Goal: Information Seeking & Learning: Learn about a topic

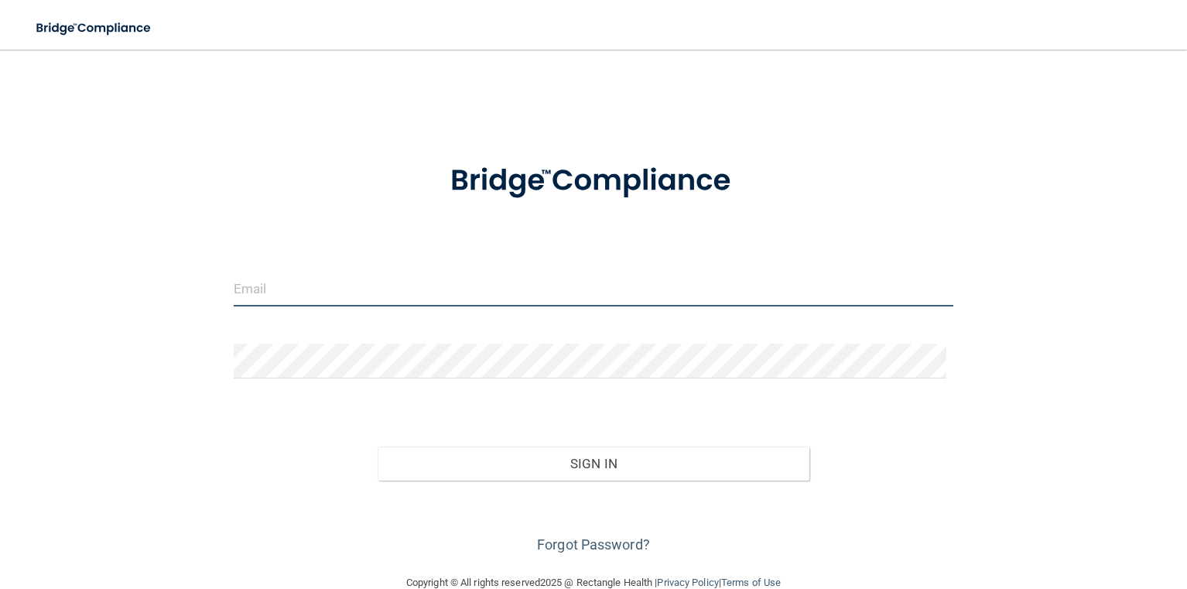
click at [356, 293] on input "email" at bounding box center [594, 289] width 720 height 35
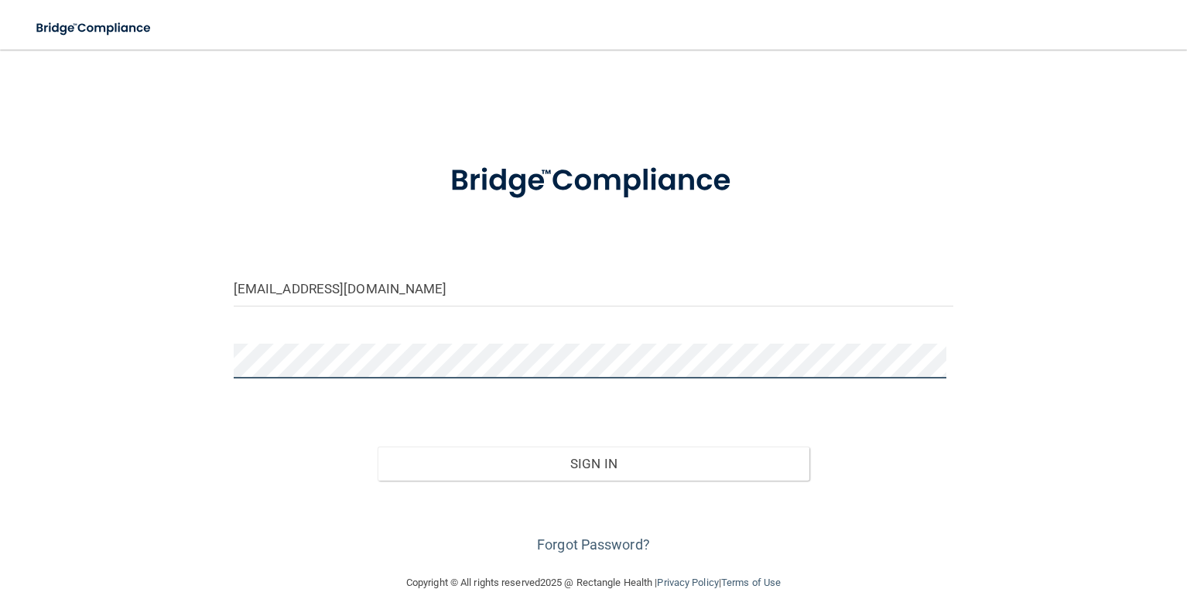
click at [378, 446] on button "Sign In" at bounding box center [594, 463] width 432 height 34
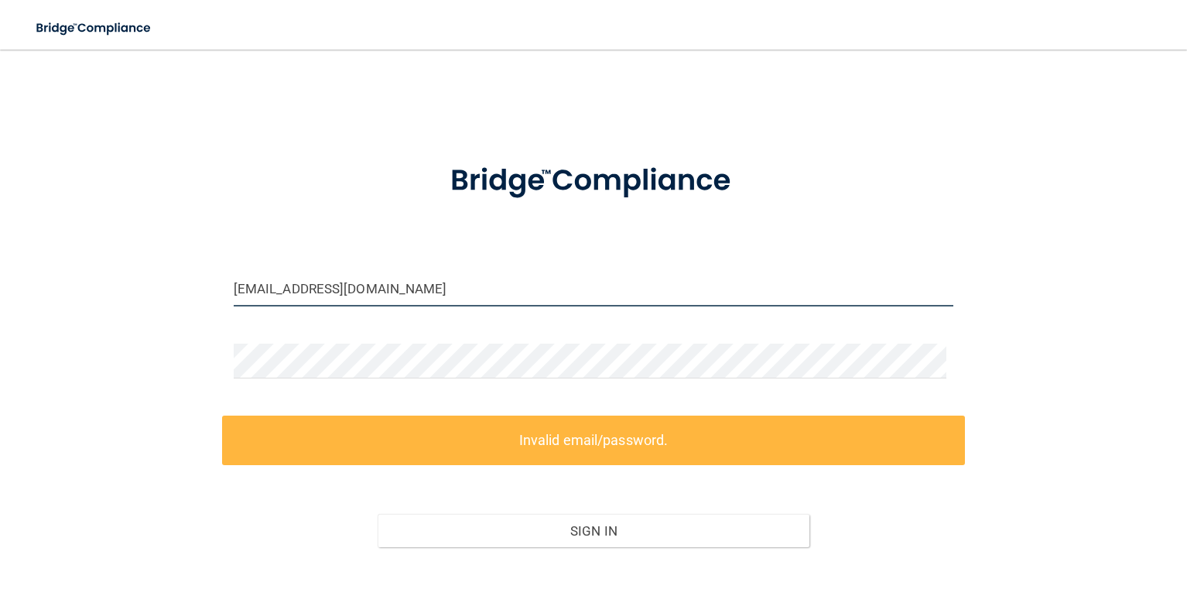
click at [518, 288] on input "insurance@atouchofartdentalstudio.com" at bounding box center [594, 289] width 720 height 35
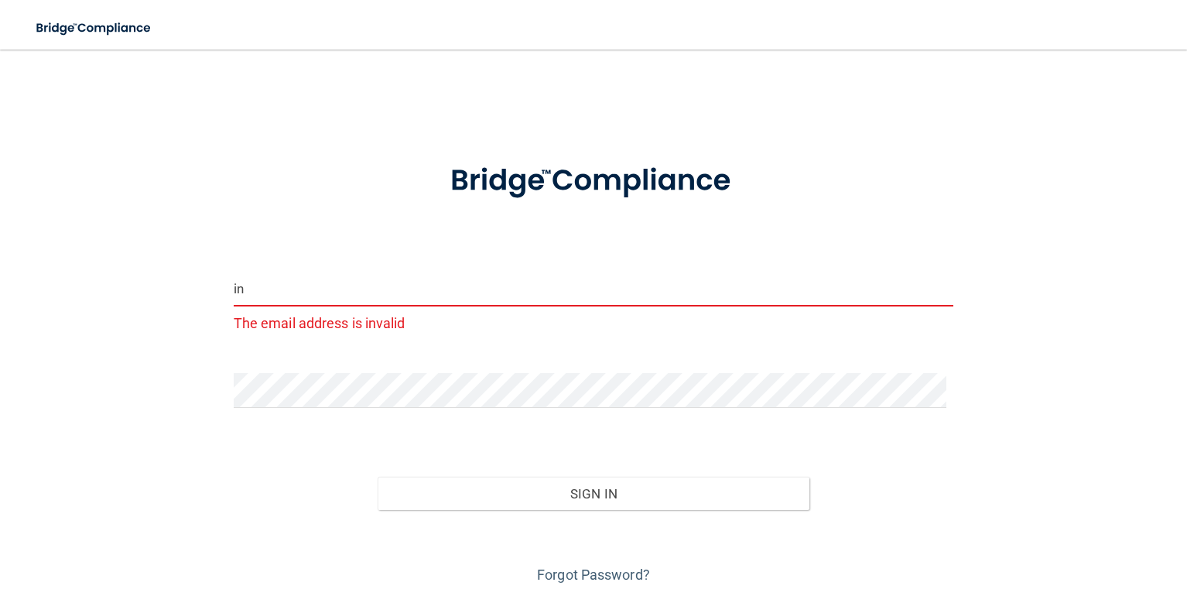
type input "i"
click at [291, 291] on input "ievans242yahoo.com" at bounding box center [594, 289] width 720 height 35
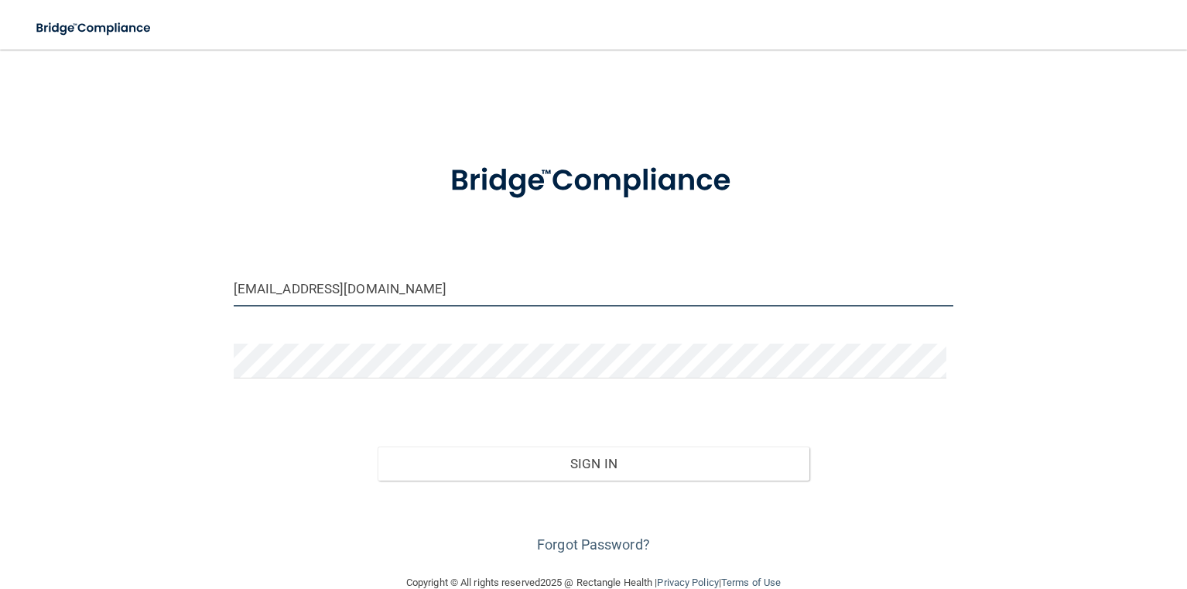
type input "[EMAIL_ADDRESS][DOMAIN_NAME]"
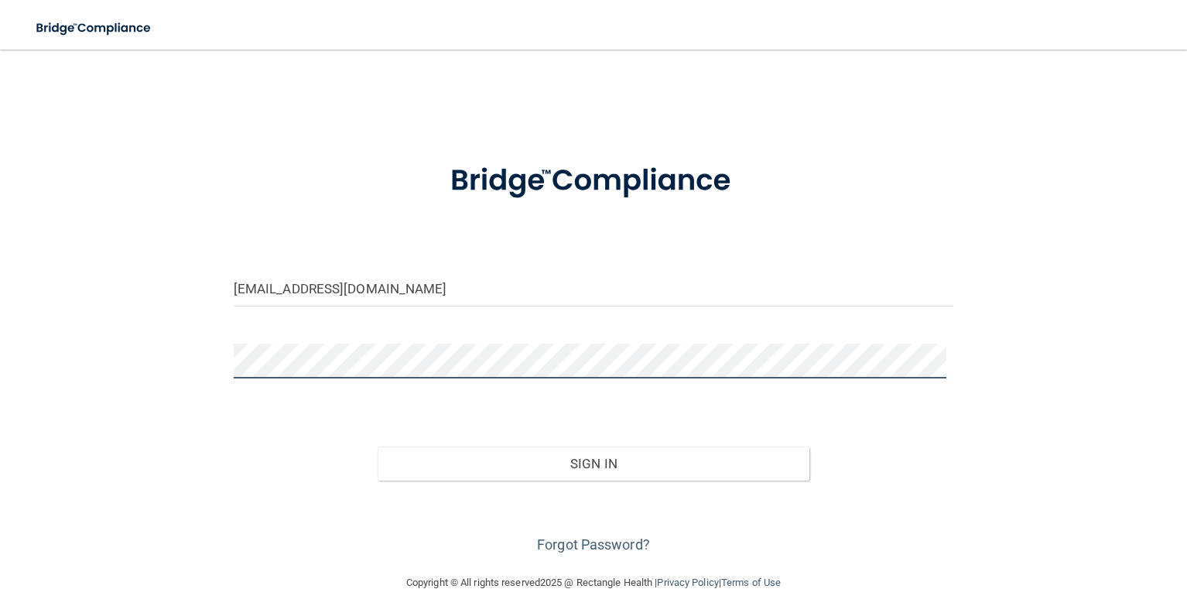
click at [378, 446] on button "Sign In" at bounding box center [594, 463] width 432 height 34
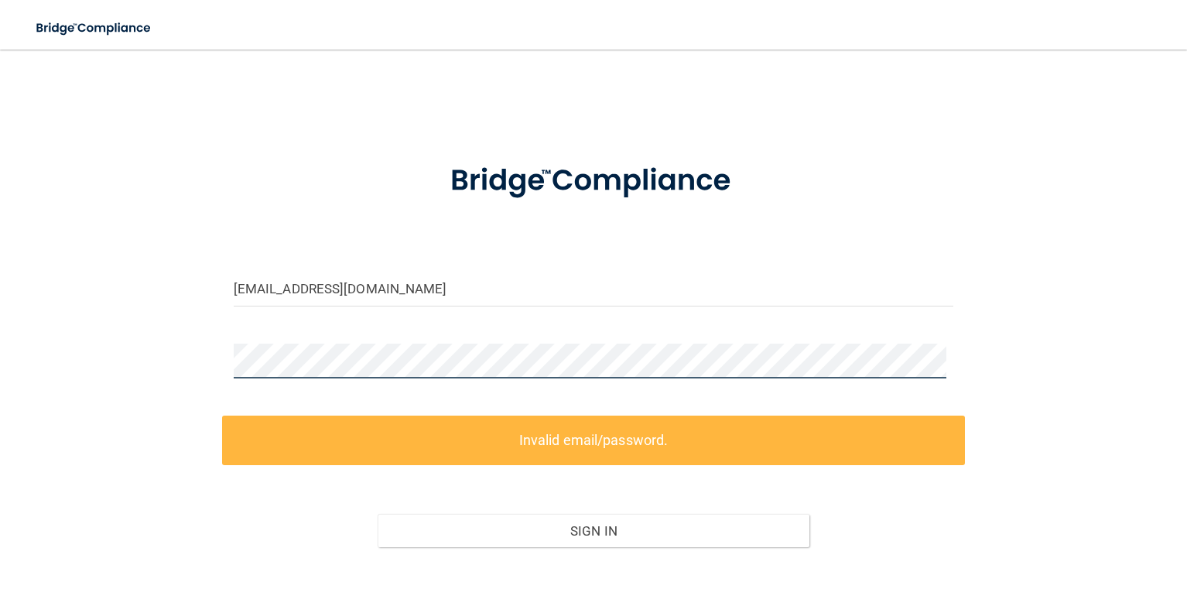
click at [378, 514] on button "Sign In" at bounding box center [594, 531] width 432 height 34
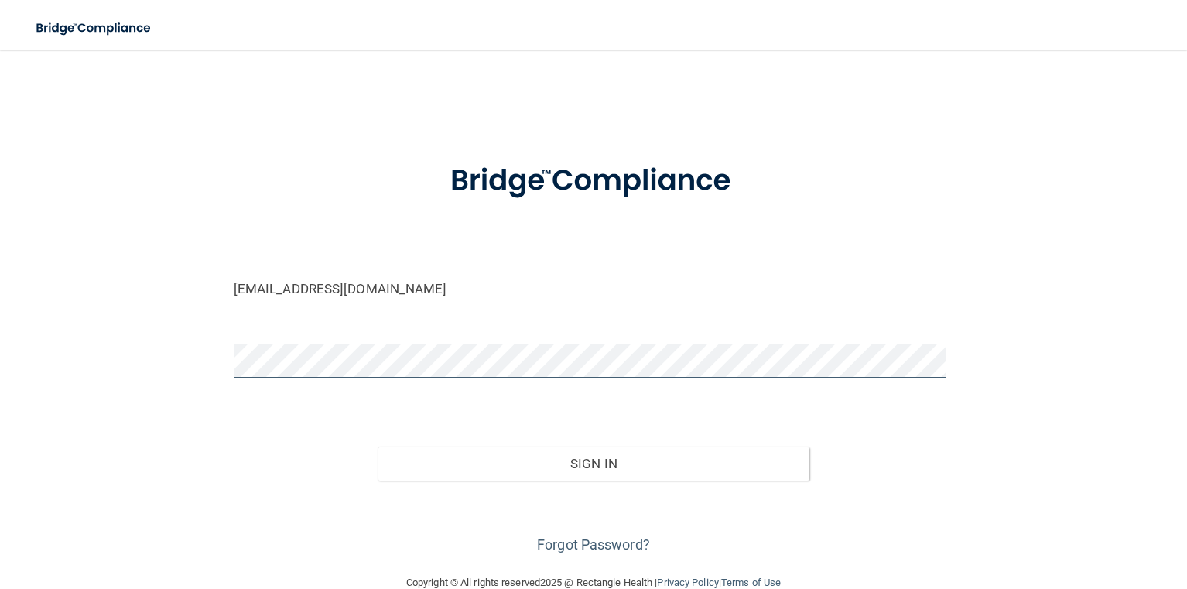
click at [378, 446] on button "Sign In" at bounding box center [594, 463] width 432 height 34
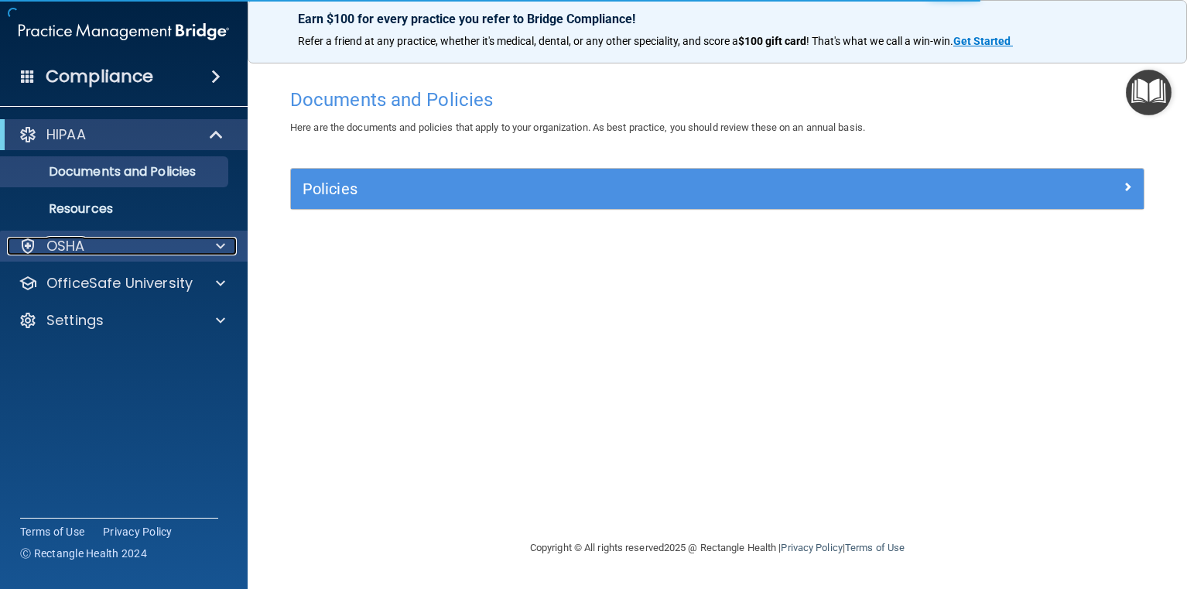
click at [75, 249] on p "OSHA" at bounding box center [65, 246] width 39 height 19
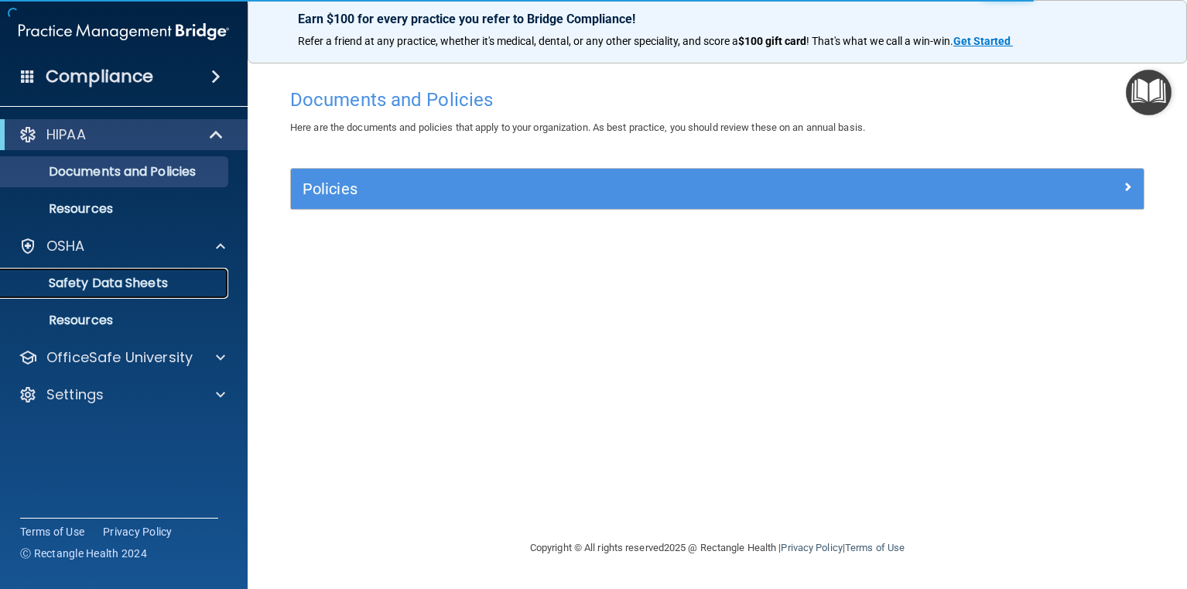
click at [135, 289] on p "Safety Data Sheets" at bounding box center [115, 282] width 211 height 15
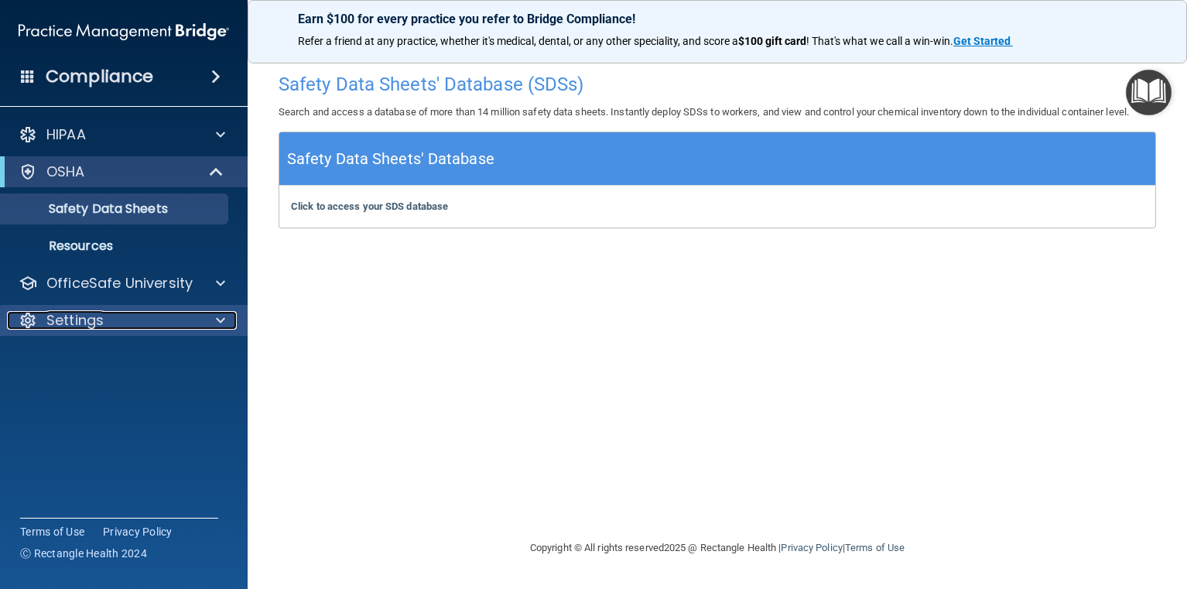
click at [74, 326] on p "Settings" at bounding box center [74, 320] width 57 height 19
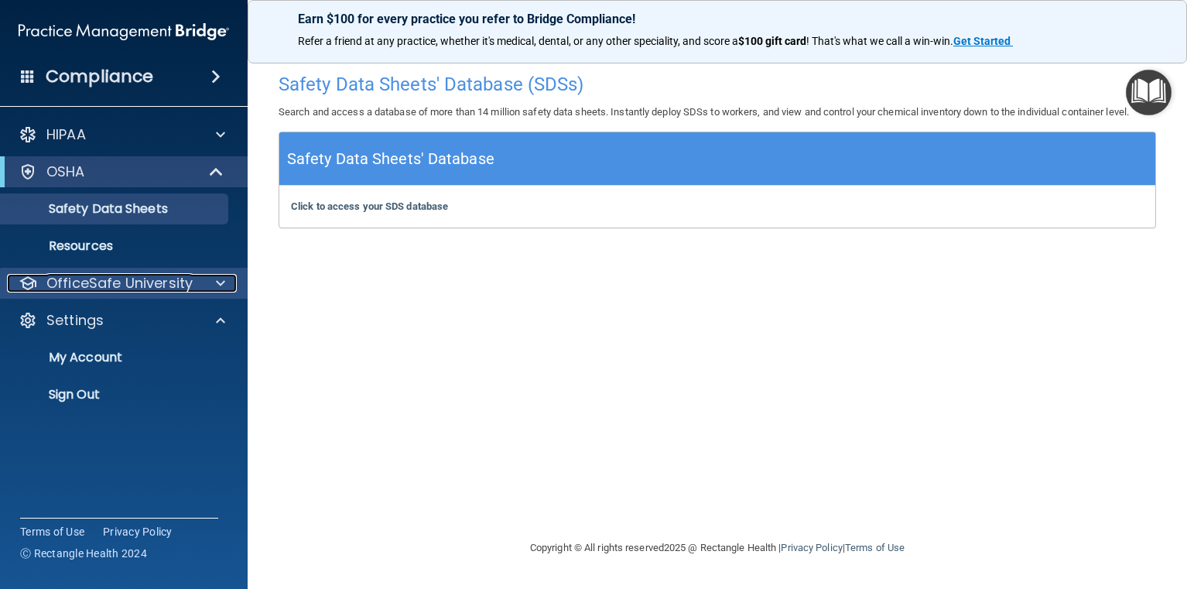
click at [86, 288] on p "OfficeSafe University" at bounding box center [119, 283] width 146 height 19
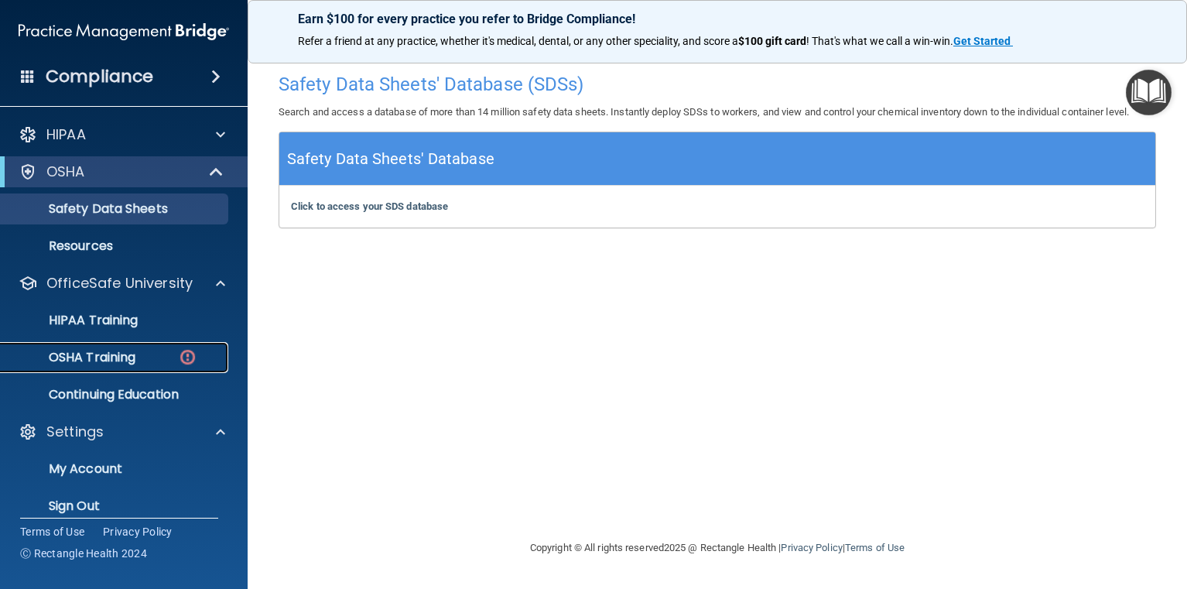
click at [88, 353] on p "OSHA Training" at bounding box center [72, 357] width 125 height 15
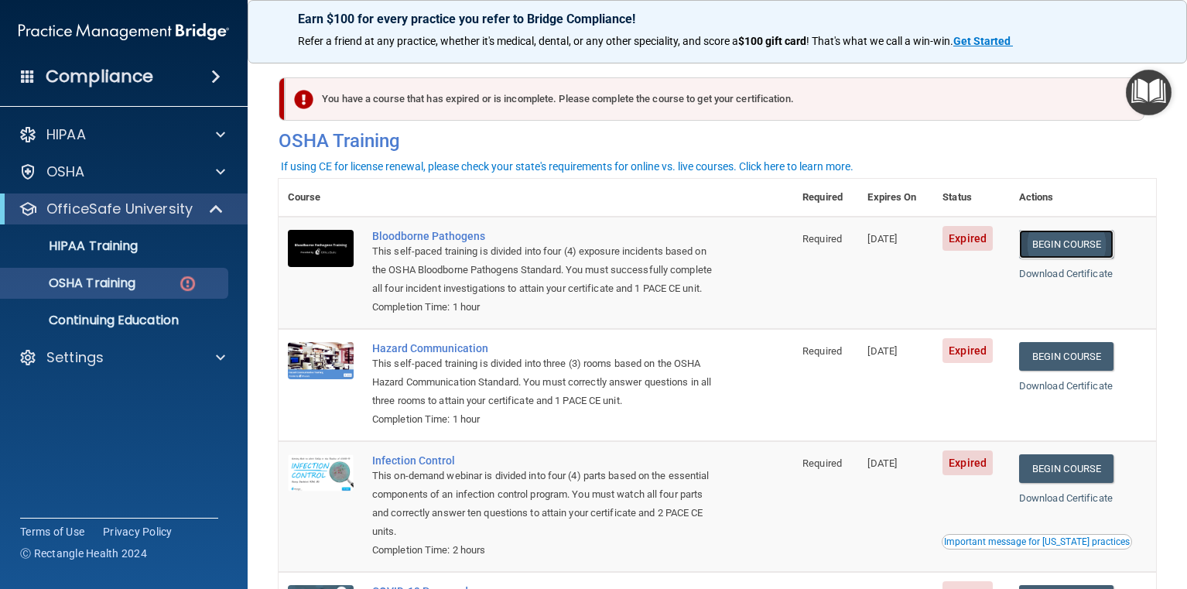
click at [1065, 244] on link "Begin Course" at bounding box center [1066, 244] width 94 height 29
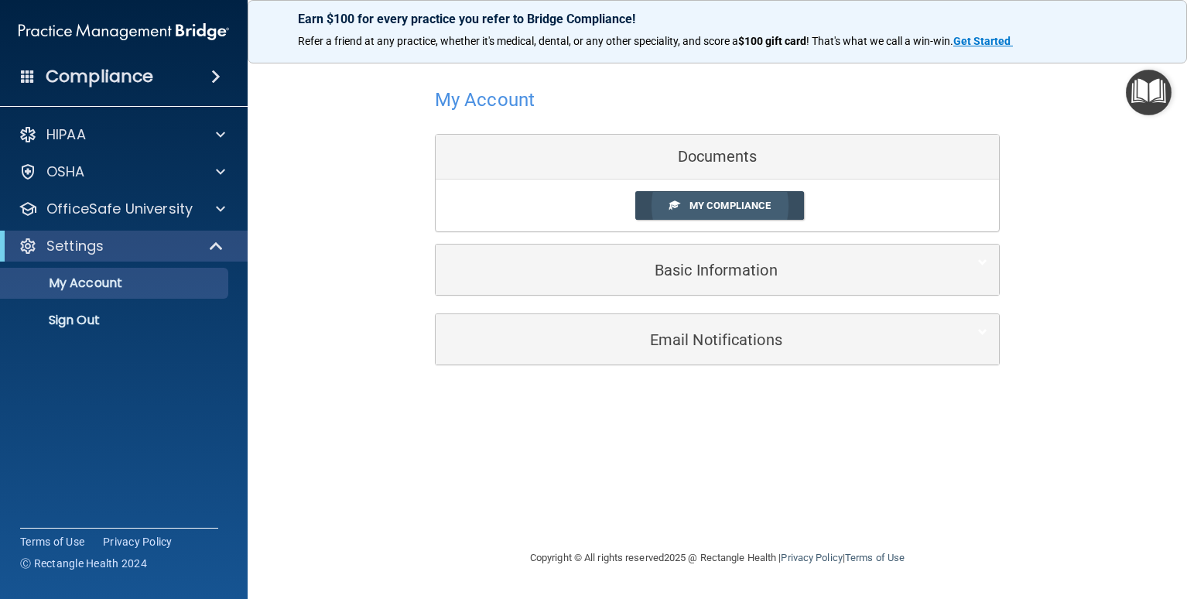
click at [756, 208] on span "My Compliance" at bounding box center [729, 206] width 81 height 12
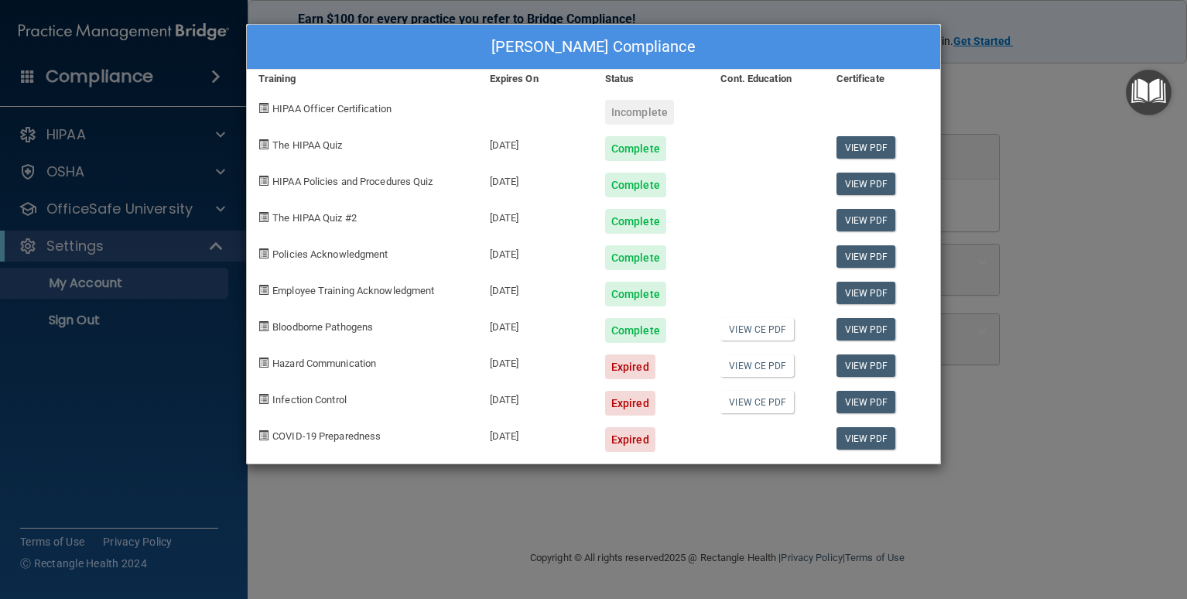
click at [630, 368] on div "Expired" at bounding box center [630, 366] width 50 height 25
click at [768, 367] on link "View CE PDF" at bounding box center [757, 365] width 74 height 22
click at [612, 364] on div "Expired" at bounding box center [630, 366] width 50 height 25
click at [503, 358] on div "05/02/2025" at bounding box center [535, 361] width 115 height 36
click at [258, 370] on div "Hazard Communication" at bounding box center [362, 361] width 231 height 36
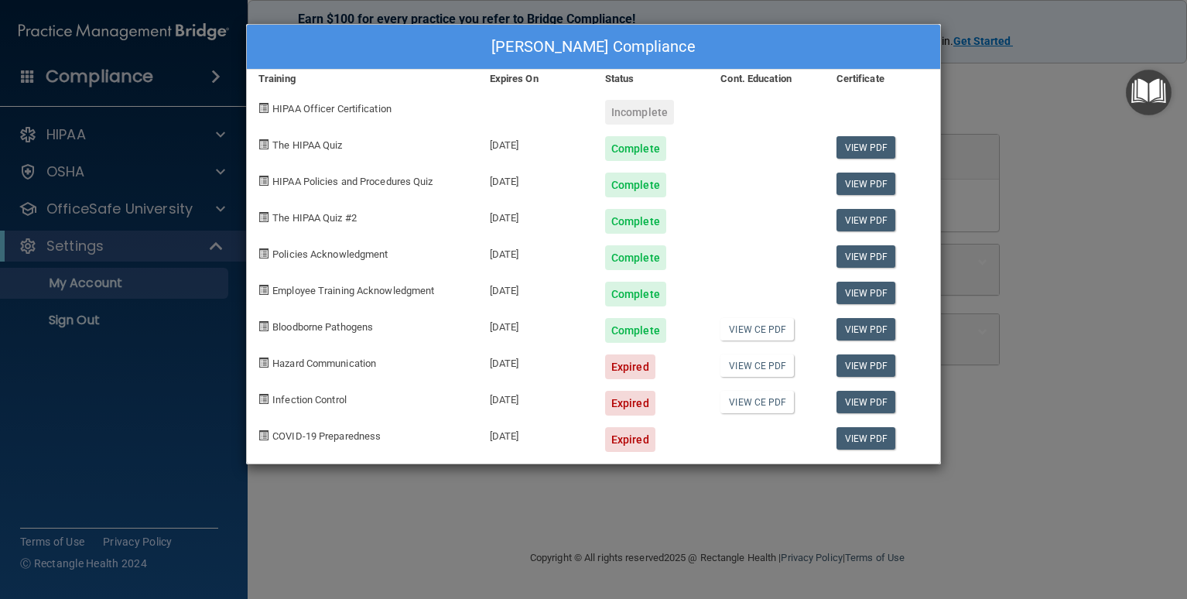
drag, startPoint x: 1010, startPoint y: 109, endPoint x: 1016, endPoint y: 126, distance: 18.1
click at [1010, 111] on div "Iesha Evans's Compliance Training Expires On Status Cont. Education Certificate…" at bounding box center [593, 299] width 1187 height 599
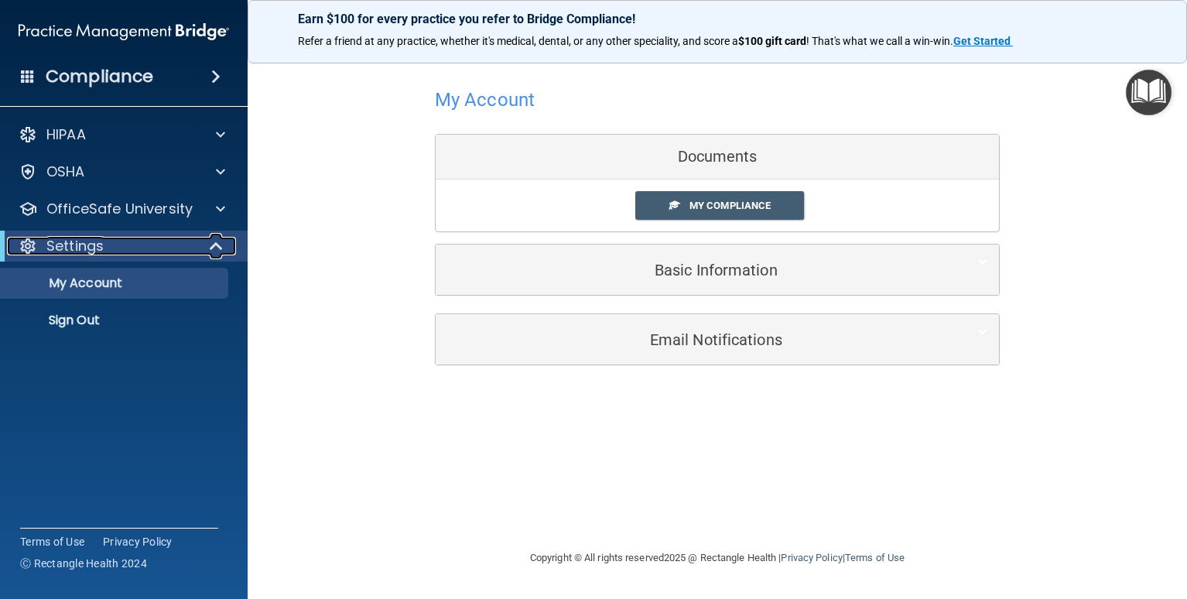
click at [75, 245] on p "Settings" at bounding box center [74, 246] width 57 height 19
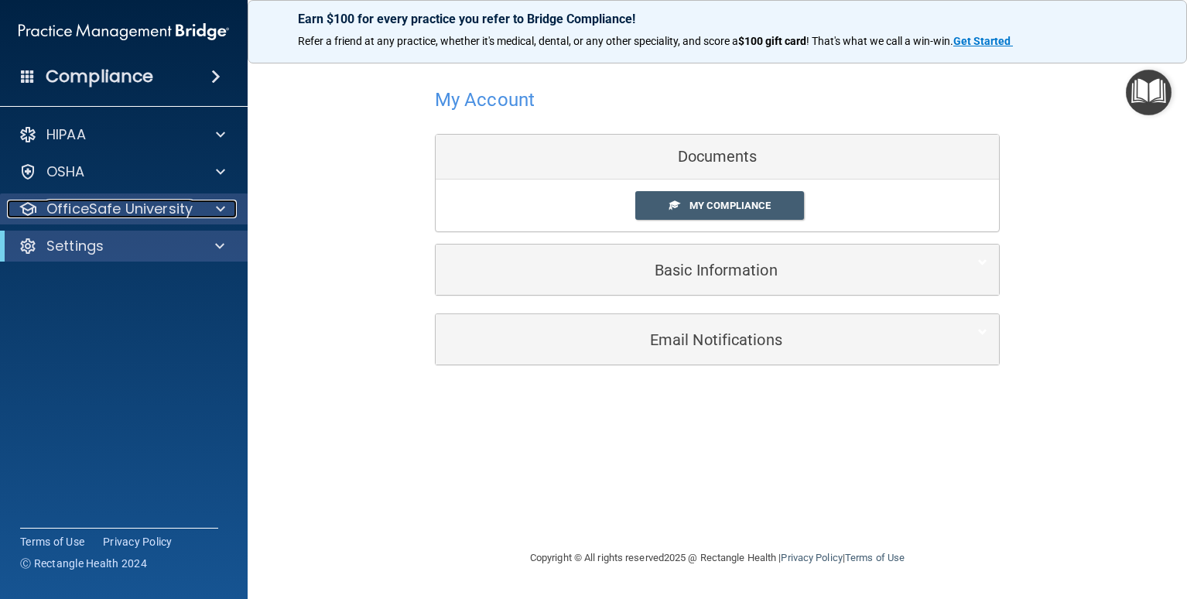
click at [107, 207] on p "OfficeSafe University" at bounding box center [119, 209] width 146 height 19
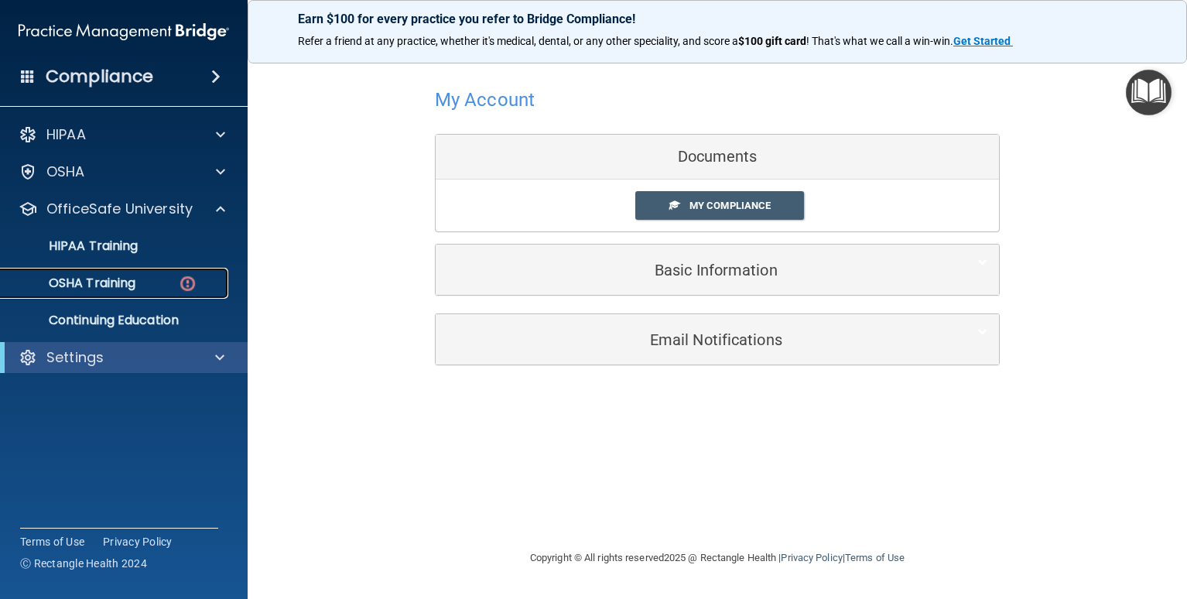
click at [110, 284] on p "OSHA Training" at bounding box center [72, 282] width 125 height 15
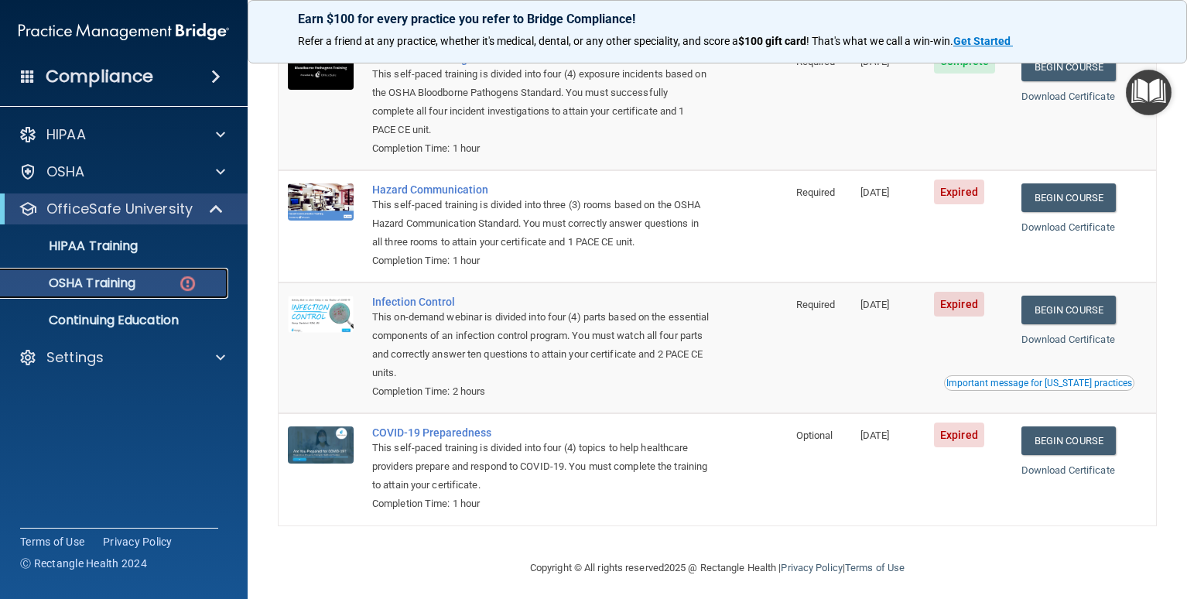
scroll to position [187, 0]
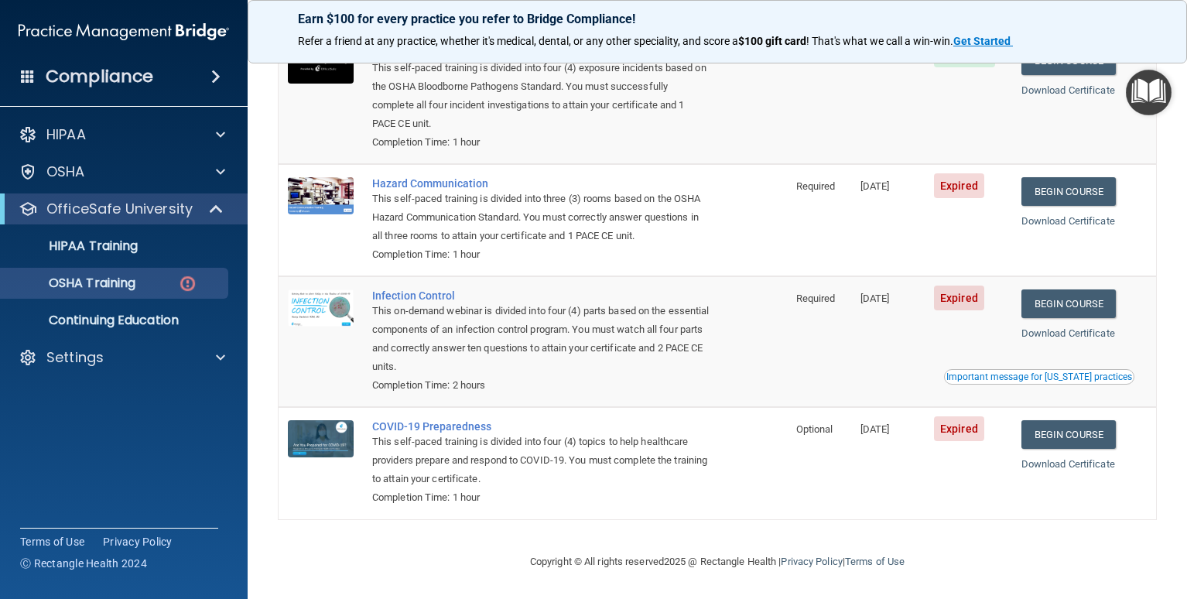
click at [955, 186] on span "Expired" at bounding box center [959, 185] width 50 height 25
click at [1070, 190] on link "Begin Course" at bounding box center [1068, 191] width 94 height 29
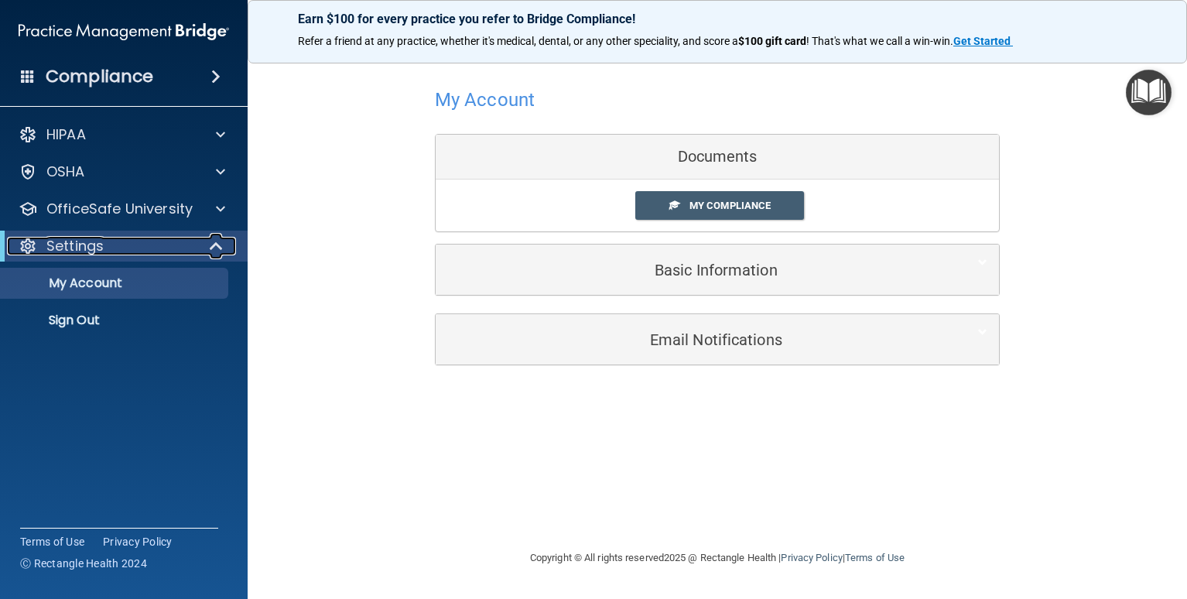
click at [81, 251] on p "Settings" at bounding box center [74, 246] width 57 height 19
click at [84, 248] on p "Settings" at bounding box center [74, 246] width 57 height 19
click at [87, 277] on p "My Account" at bounding box center [115, 282] width 211 height 15
click at [109, 295] on link "My Account" at bounding box center [107, 283] width 244 height 31
click at [114, 285] on p "My Account" at bounding box center [115, 282] width 211 height 15
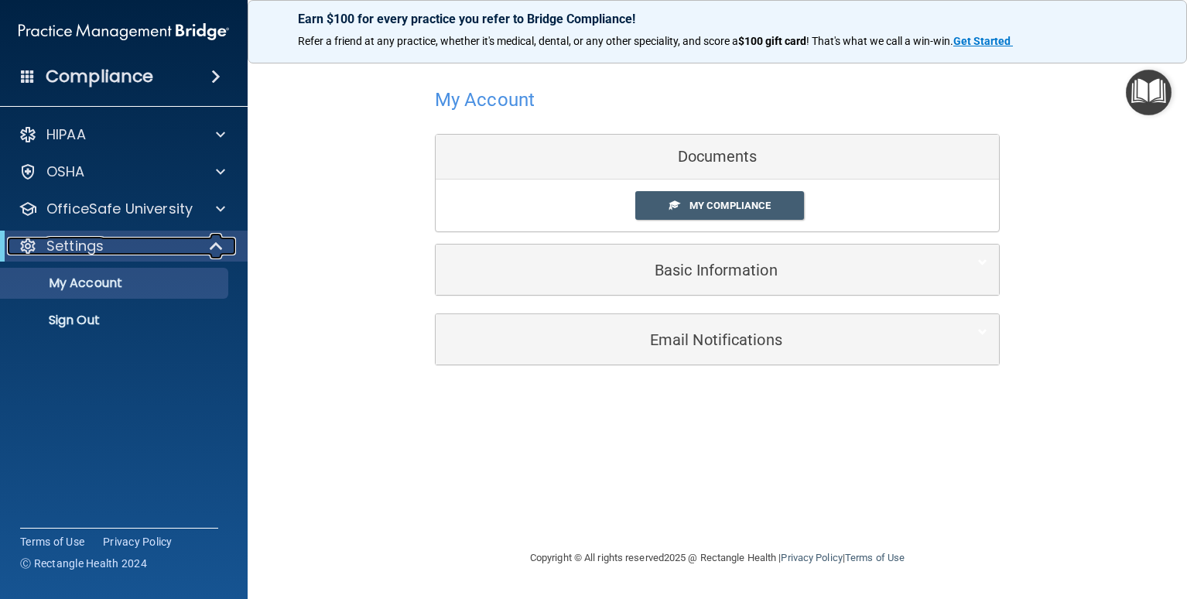
click at [102, 239] on p "Settings" at bounding box center [74, 246] width 57 height 19
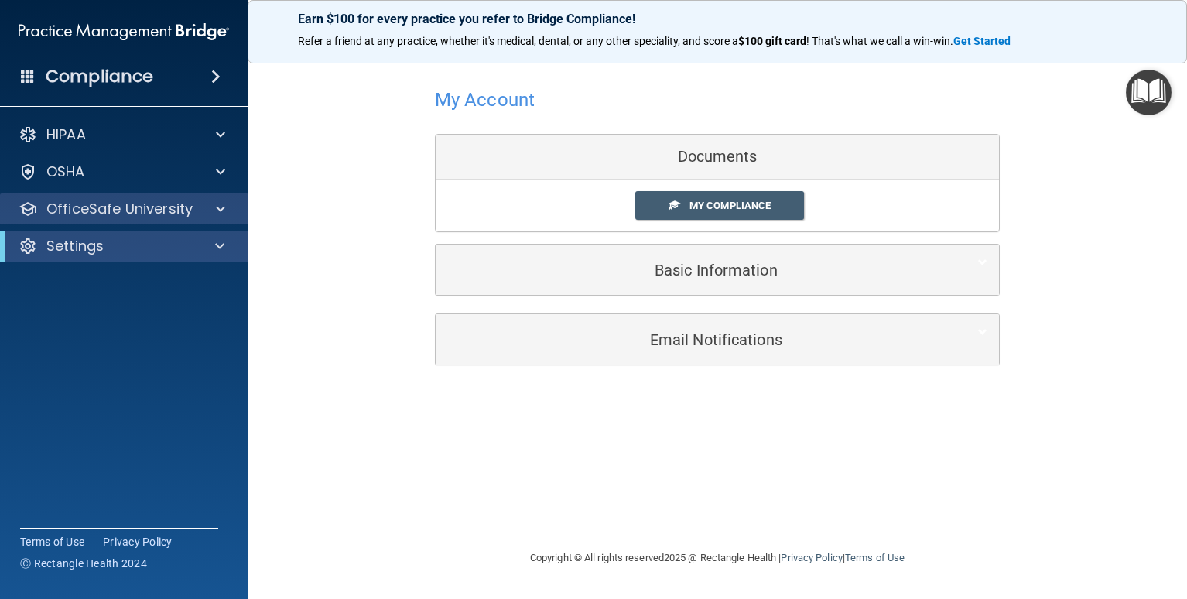
click at [120, 219] on div "OfficeSafe University" at bounding box center [124, 208] width 248 height 31
click at [124, 208] on p "OfficeSafe University" at bounding box center [119, 209] width 146 height 19
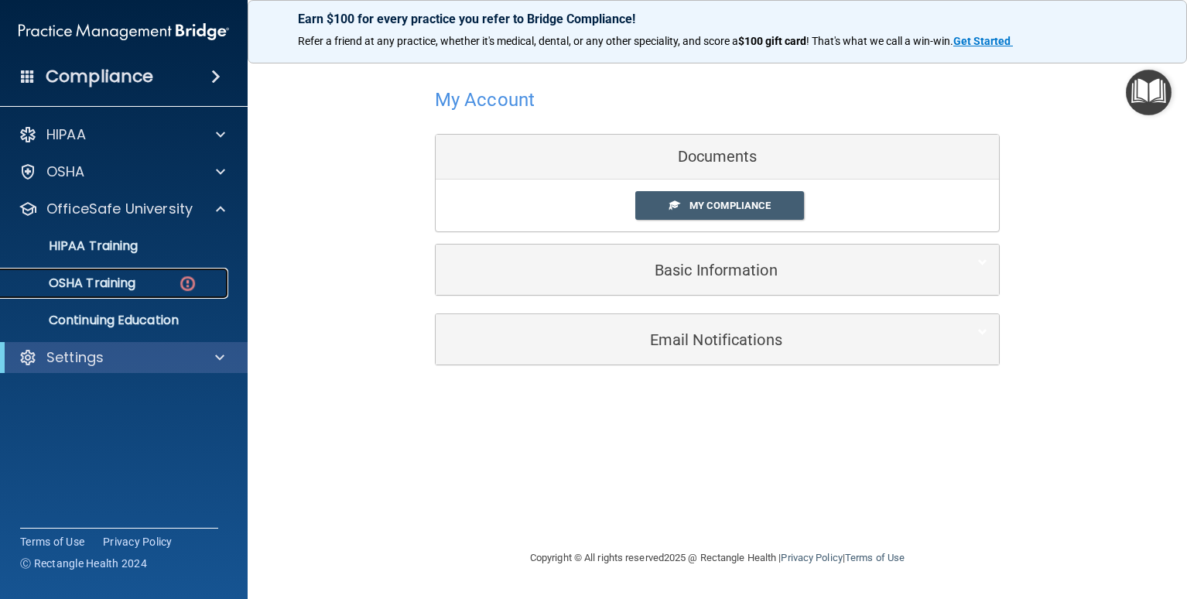
click at [127, 275] on p "OSHA Training" at bounding box center [72, 282] width 125 height 15
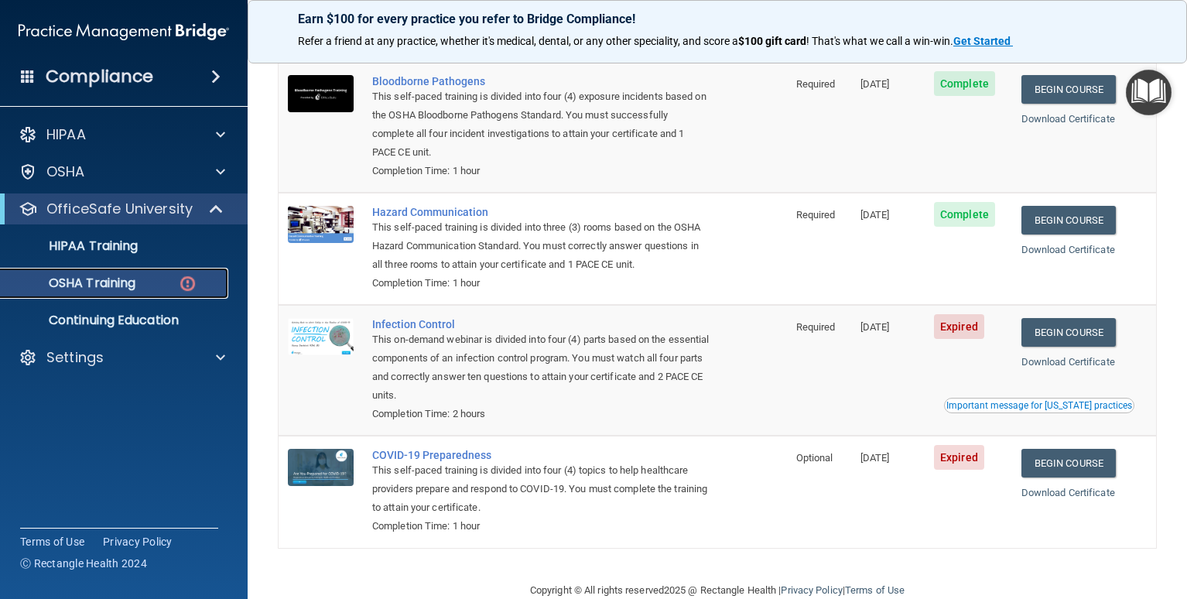
scroll to position [187, 0]
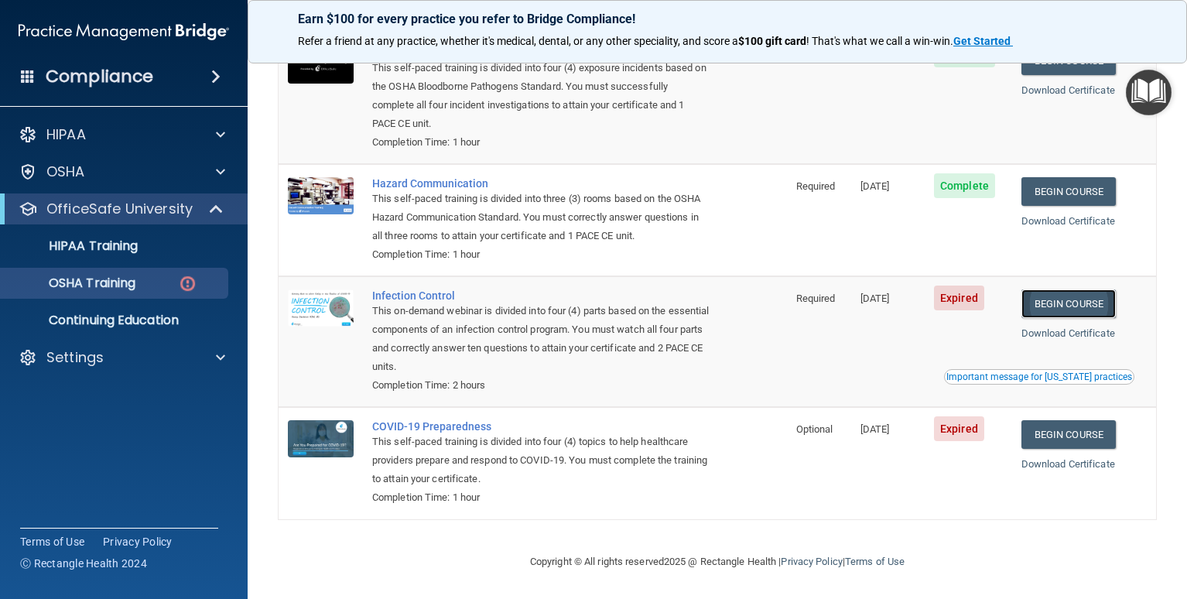
click at [1087, 299] on link "Begin Course" at bounding box center [1068, 303] width 94 height 29
click at [108, 316] on p "Continuing Education" at bounding box center [115, 320] width 211 height 15
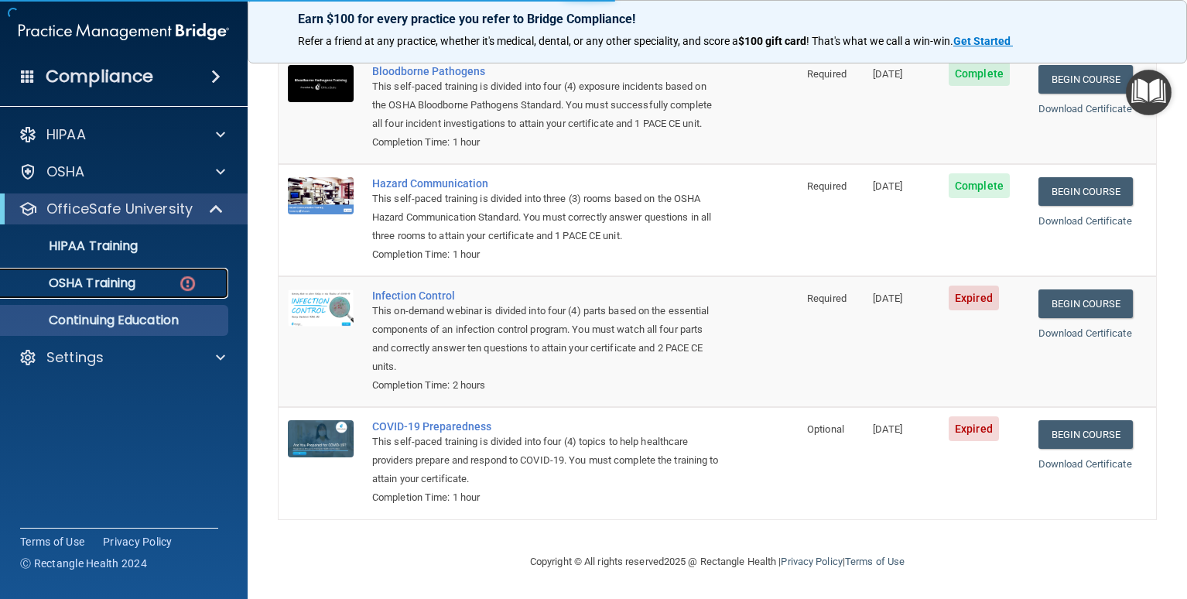
click at [118, 283] on p "OSHA Training" at bounding box center [72, 282] width 125 height 15
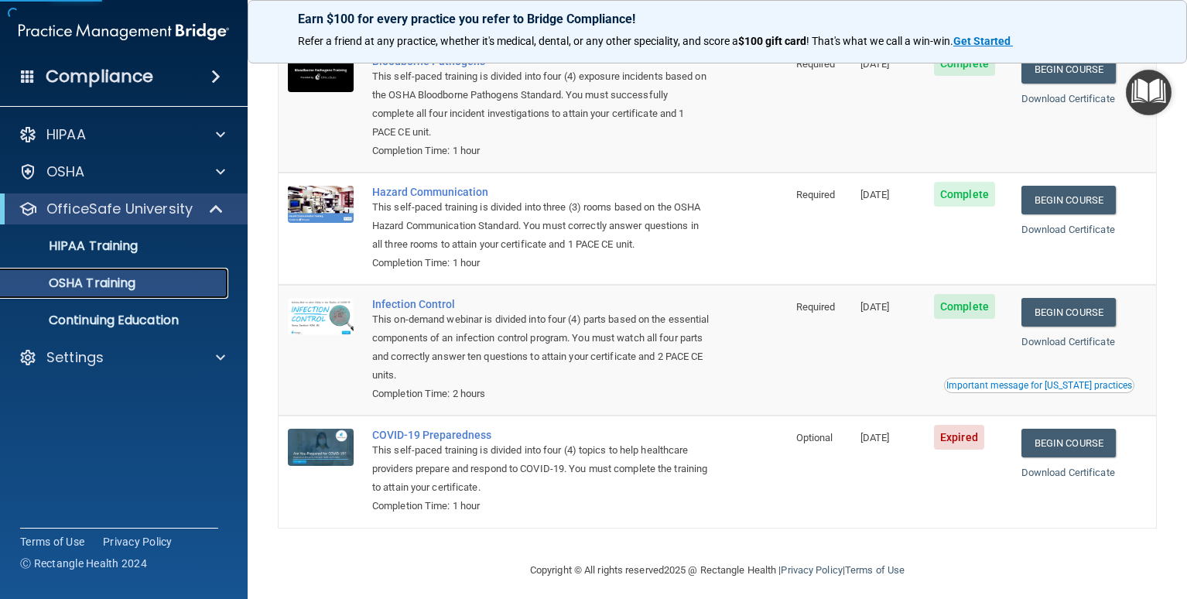
scroll to position [144, 0]
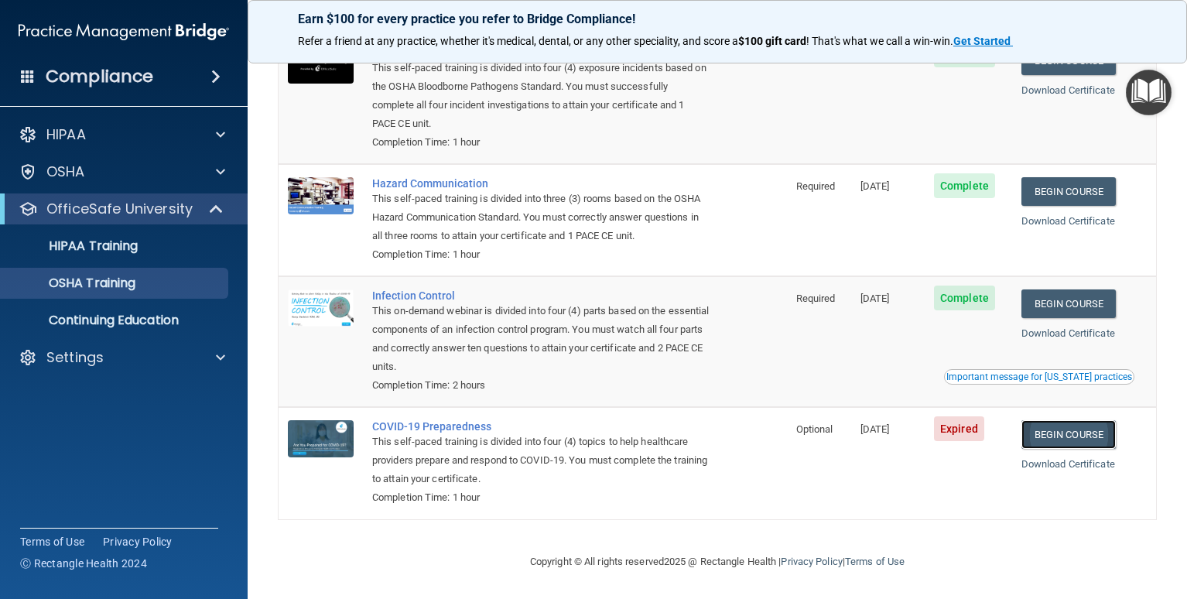
click at [1065, 431] on link "Begin Course" at bounding box center [1068, 434] width 94 height 29
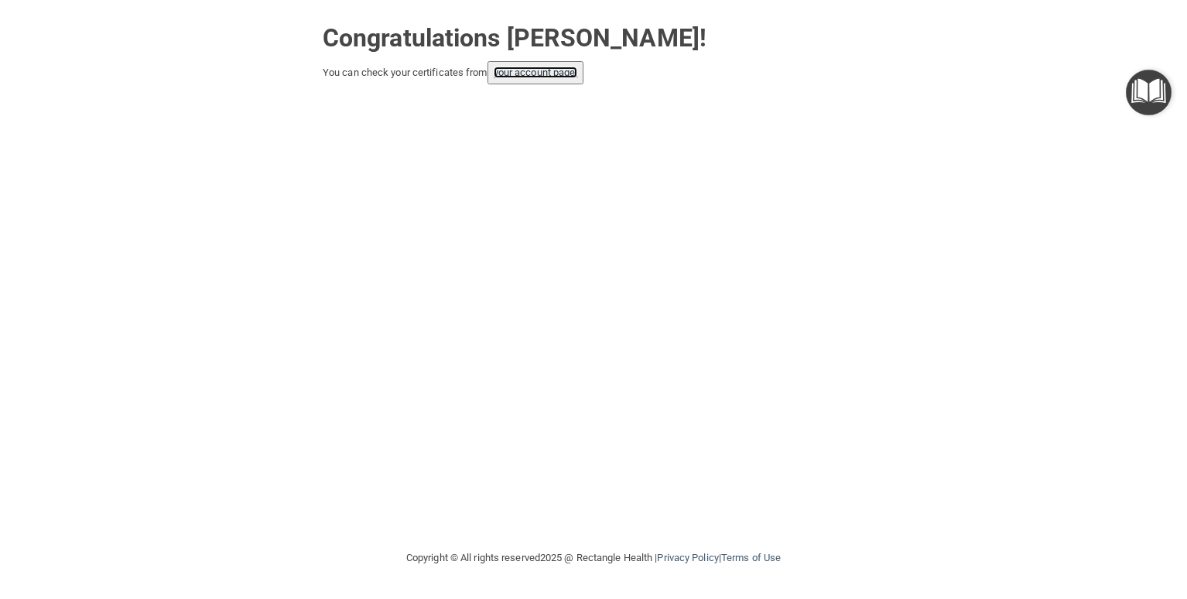
click at [562, 68] on link "your account page!" at bounding box center [536, 73] width 84 height 12
click at [577, 72] on link "your account page!" at bounding box center [536, 73] width 84 height 12
click at [563, 76] on link "your account page!" at bounding box center [536, 73] width 84 height 12
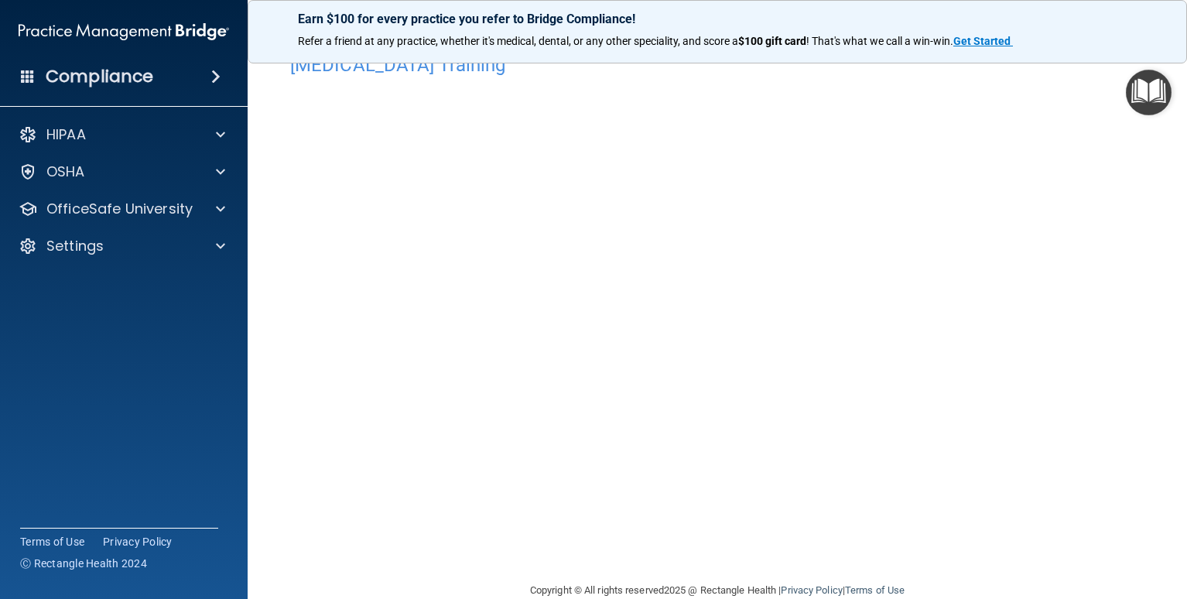
scroll to position [63, 0]
